Goal: Use online tool/utility: Utilize a website feature to perform a specific function

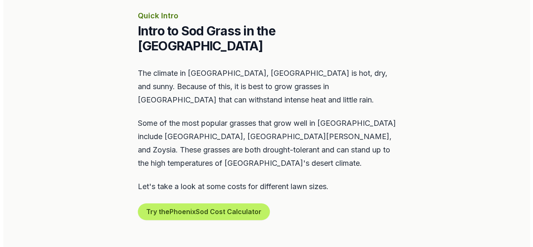
scroll to position [417, 0]
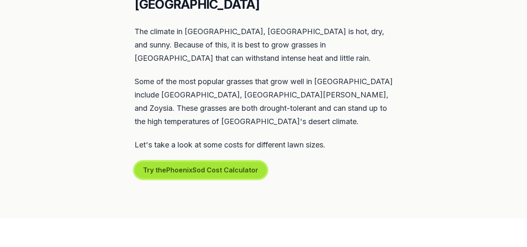
click at [222, 162] on button "Try the Phoenix Sod Cost Calculator" at bounding box center [201, 170] width 132 height 17
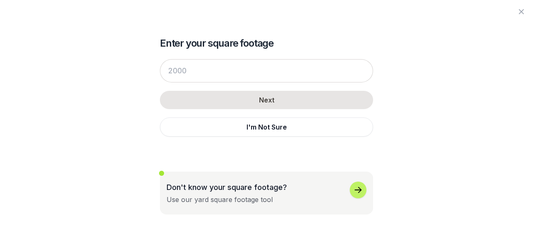
click at [90, 119] on div "Enter your square footage Next I'm Not Sure Don't know your square footage? Use…" at bounding box center [266, 107] width 453 height 215
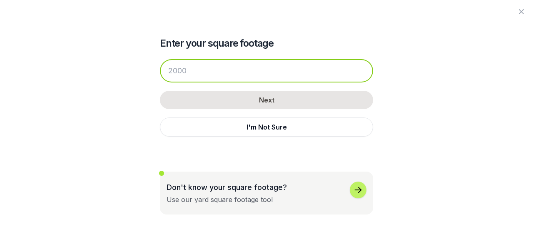
drag, startPoint x: 191, startPoint y: 73, endPoint x: 141, endPoint y: 72, distance: 50.0
click at [141, 72] on div "Enter your square footage Next I'm Not Sure Don't know your square footage? Use…" at bounding box center [266, 107] width 453 height 215
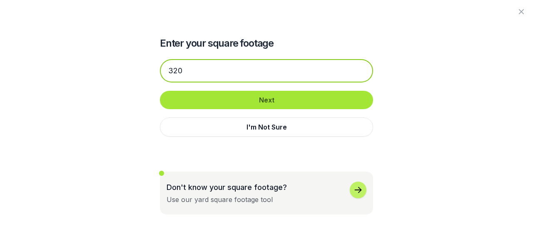
type input "320"
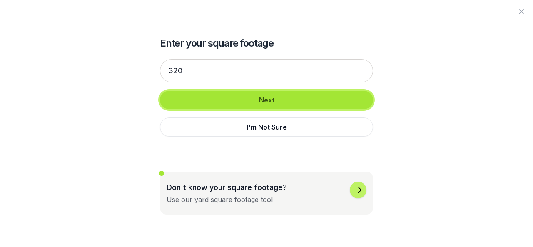
click at [281, 106] on button "Next" at bounding box center [266, 100] width 213 height 18
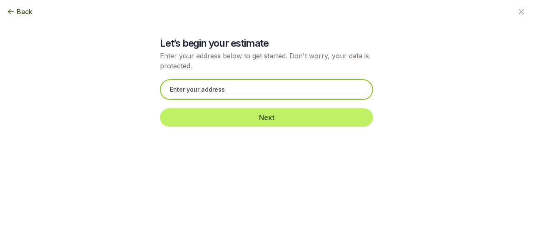
click at [220, 88] on input "text" at bounding box center [266, 89] width 213 height 21
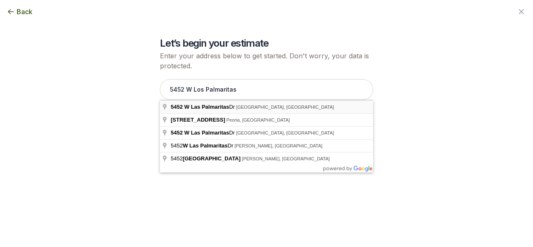
type input "[STREET_ADDRESS]"
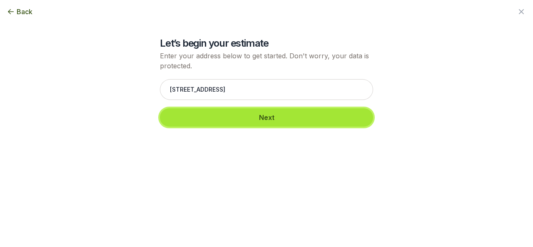
click at [243, 117] on button "Next" at bounding box center [266, 117] width 213 height 18
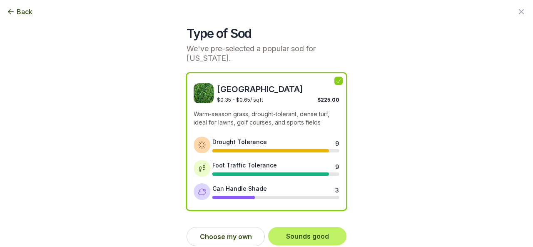
scroll to position [16, 0]
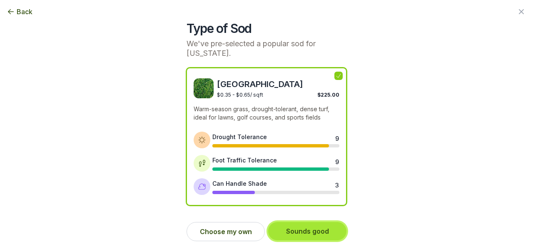
click at [304, 229] on button "Sounds good" at bounding box center [307, 231] width 78 height 18
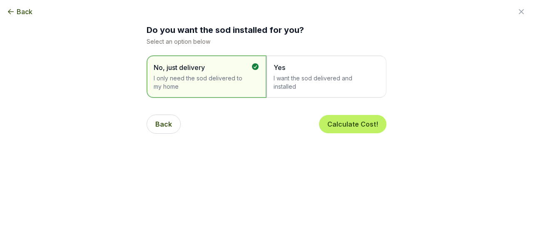
scroll to position [0, 0]
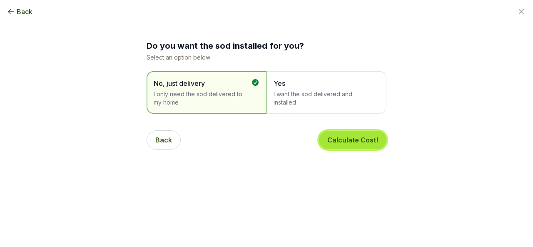
click at [346, 140] on button "Calculate Cost!" at bounding box center [352, 140] width 67 height 18
